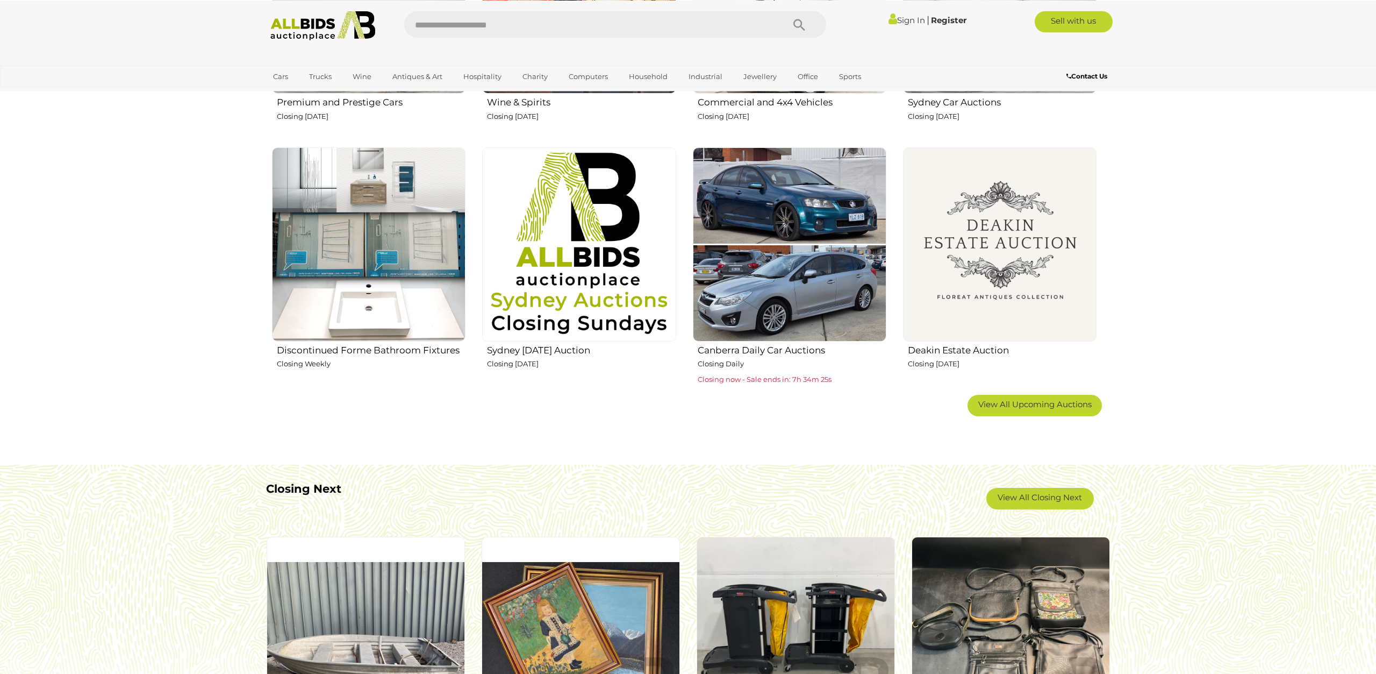
scroll to position [640, 0]
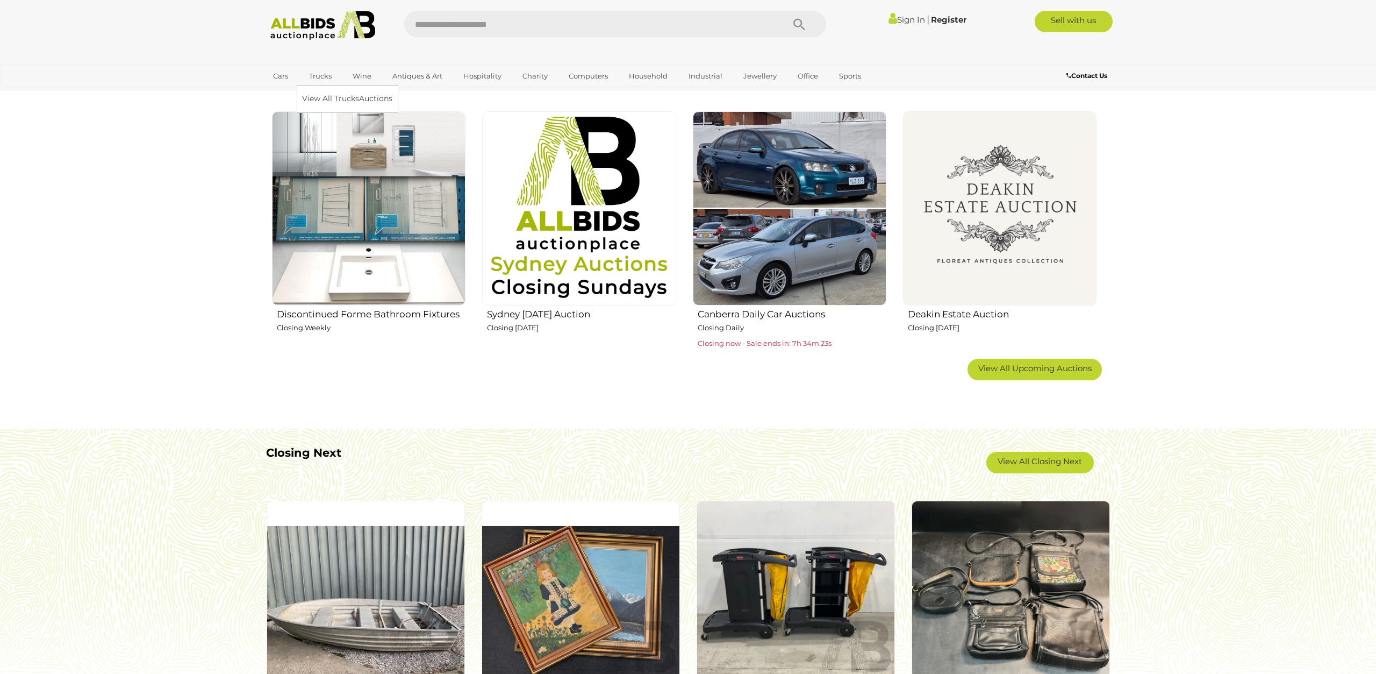
click at [320, 77] on link "Trucks" at bounding box center [320, 76] width 37 height 18
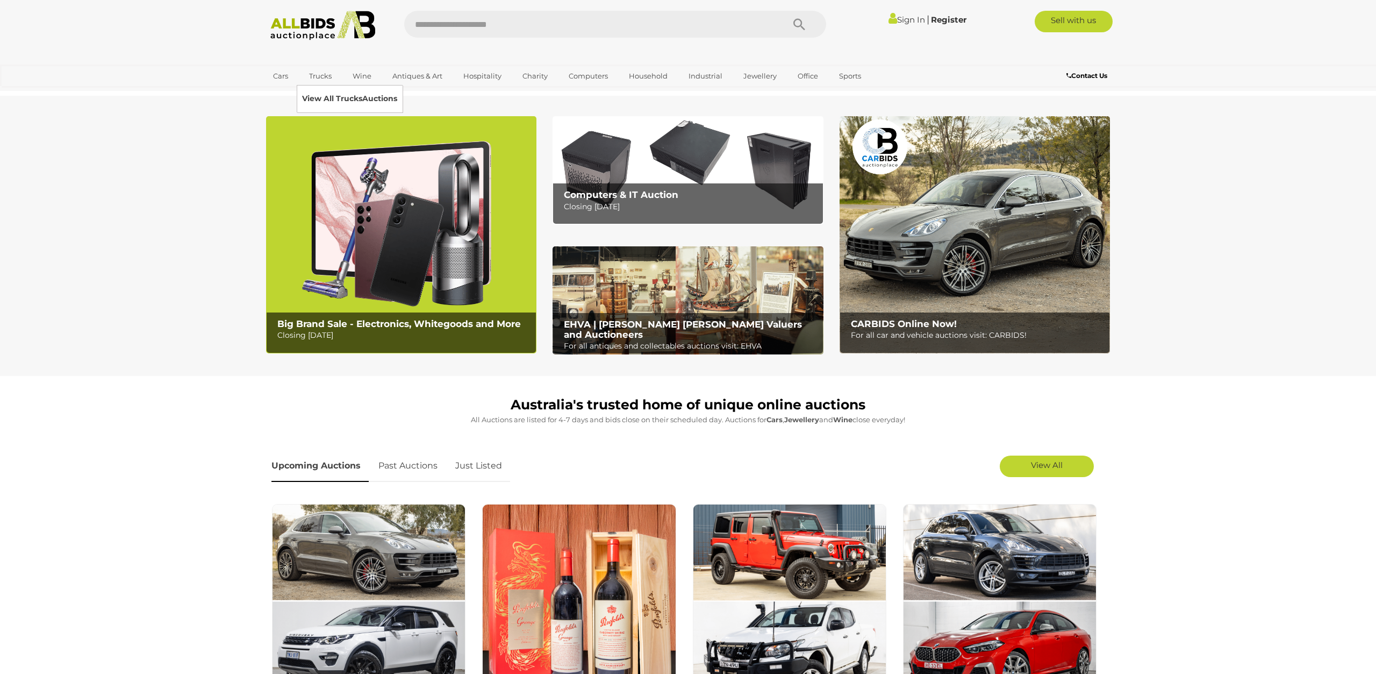
click at [322, 99] on link "View All Trucks Auctions" at bounding box center [349, 98] width 95 height 17
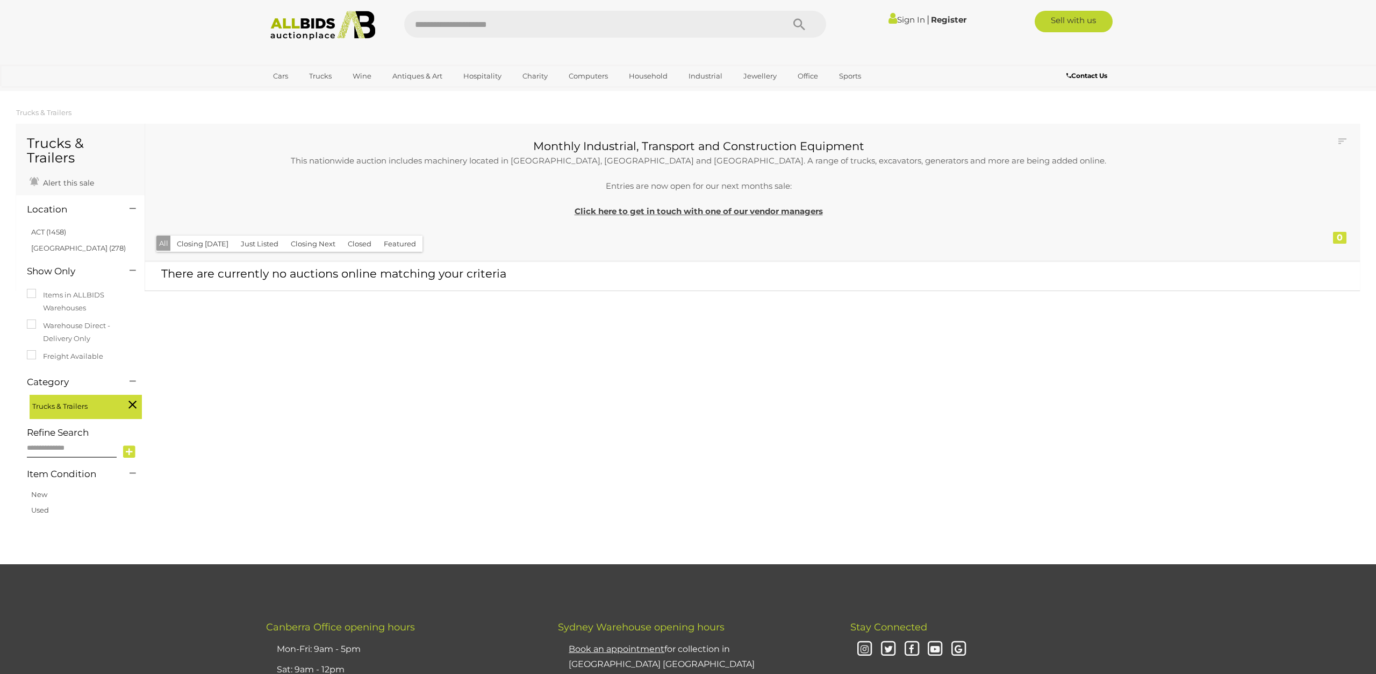
click at [299, 30] on img at bounding box center [322, 26] width 117 height 30
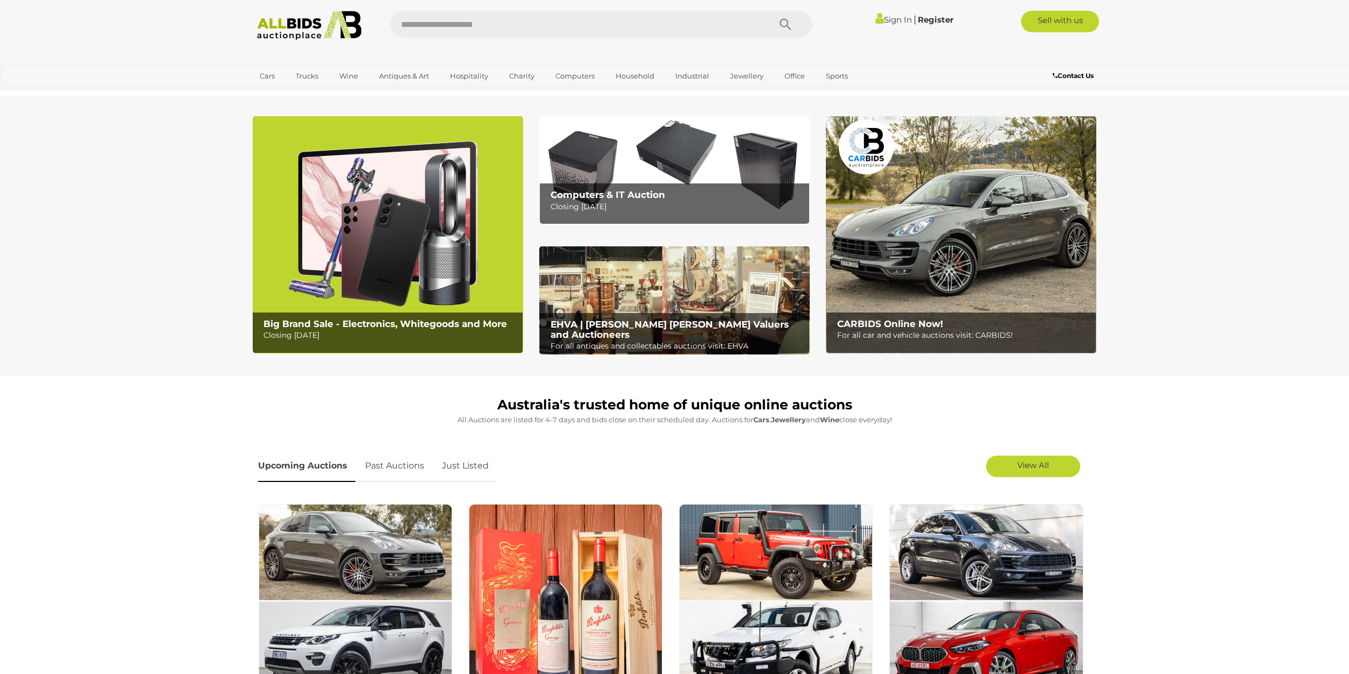
scroll to position [640, 0]
